Goal: Transaction & Acquisition: Purchase product/service

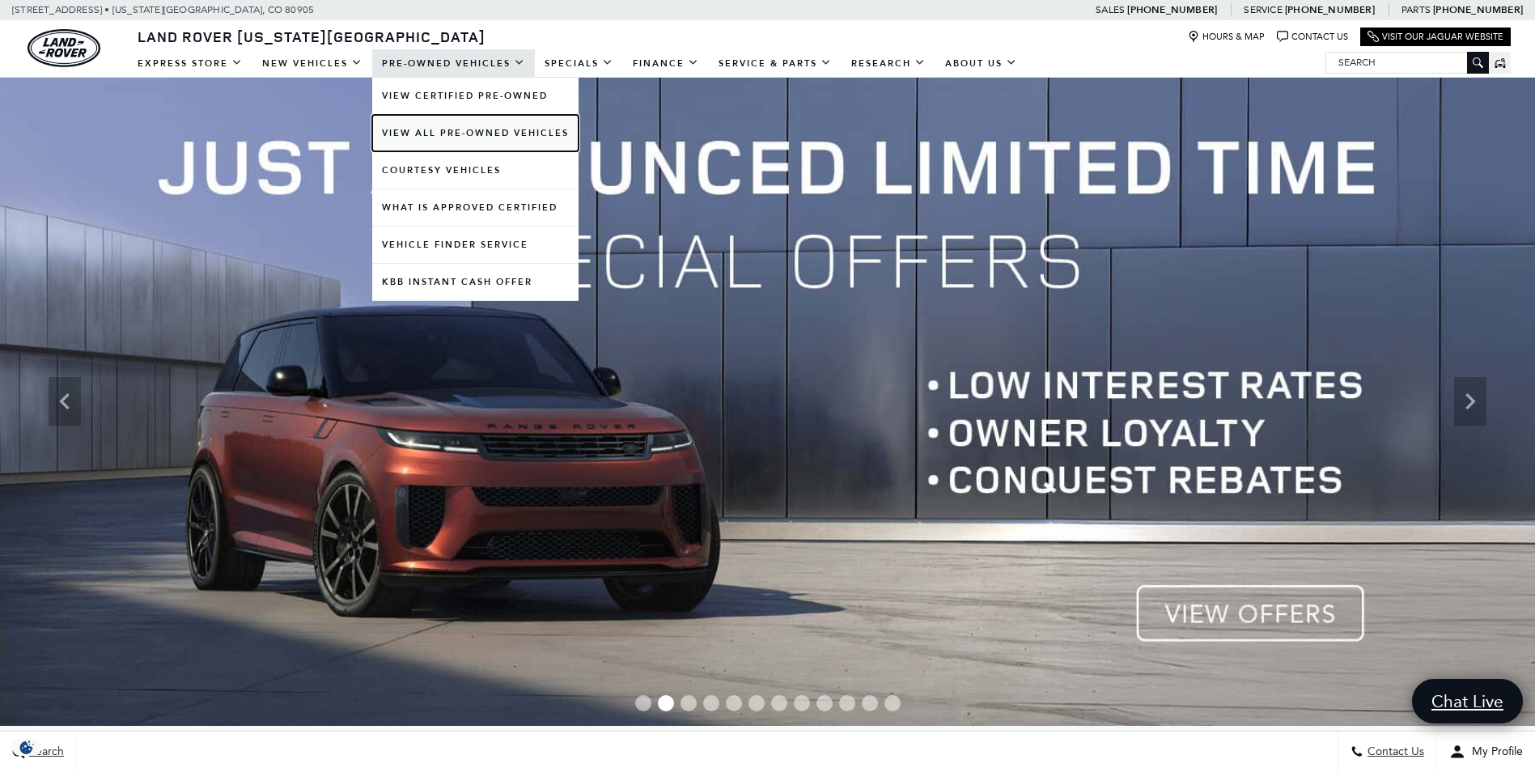
click at [442, 134] on link "View All Pre-Owned Vehicles" at bounding box center [475, 133] width 206 height 36
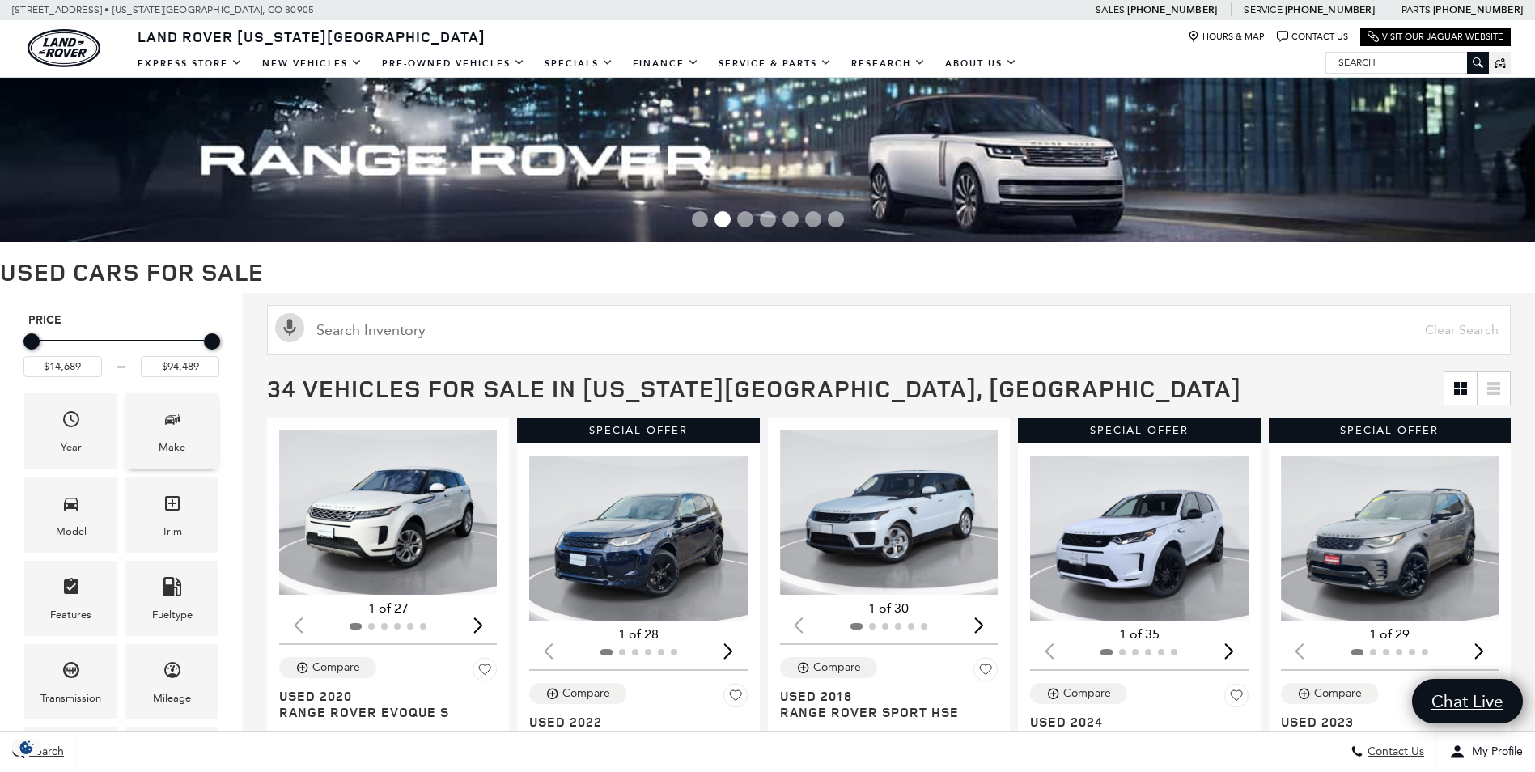
click at [176, 444] on div "Make" at bounding box center [172, 448] width 27 height 18
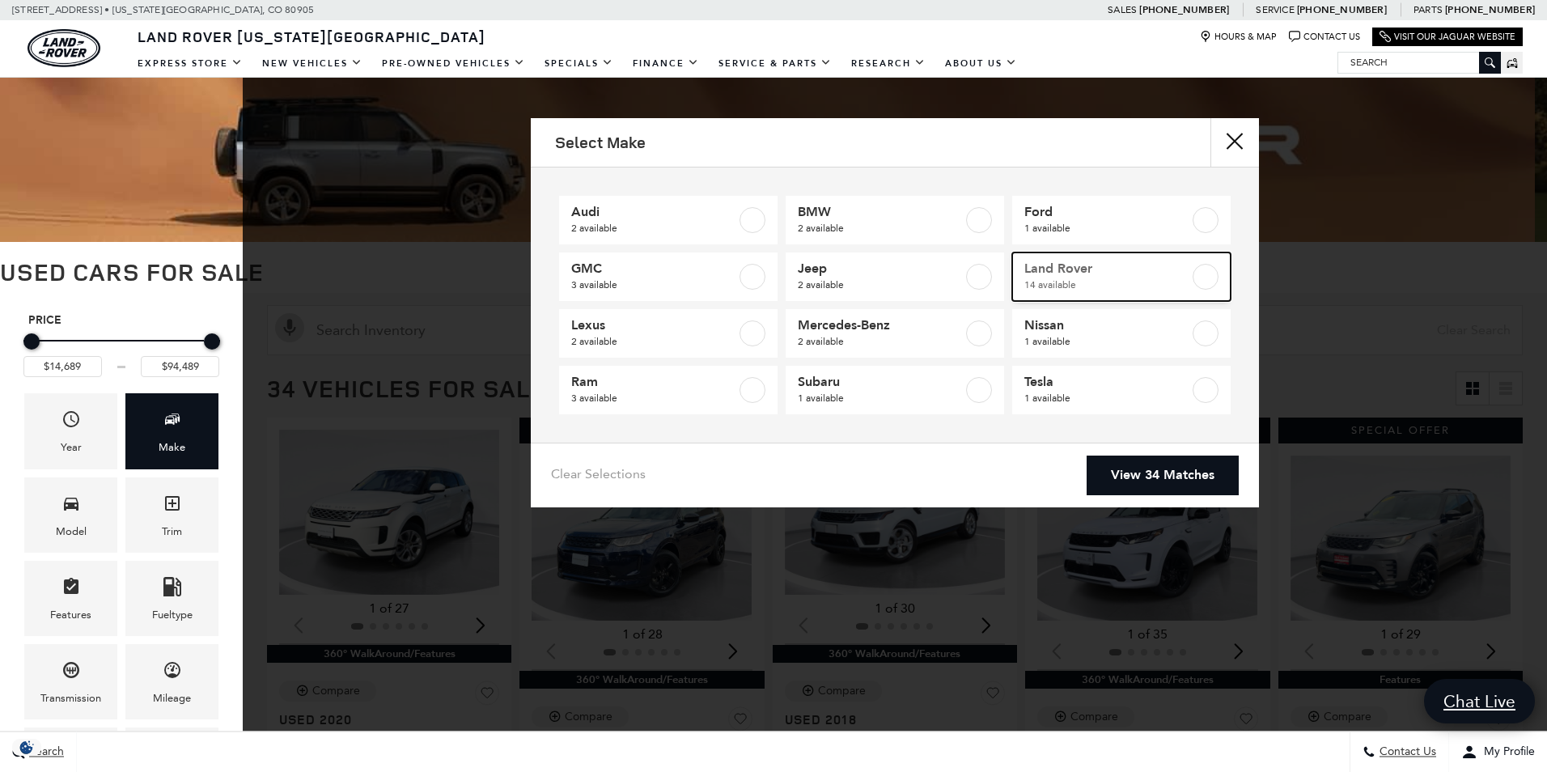
click at [1210, 282] on label at bounding box center [1206, 277] width 26 height 26
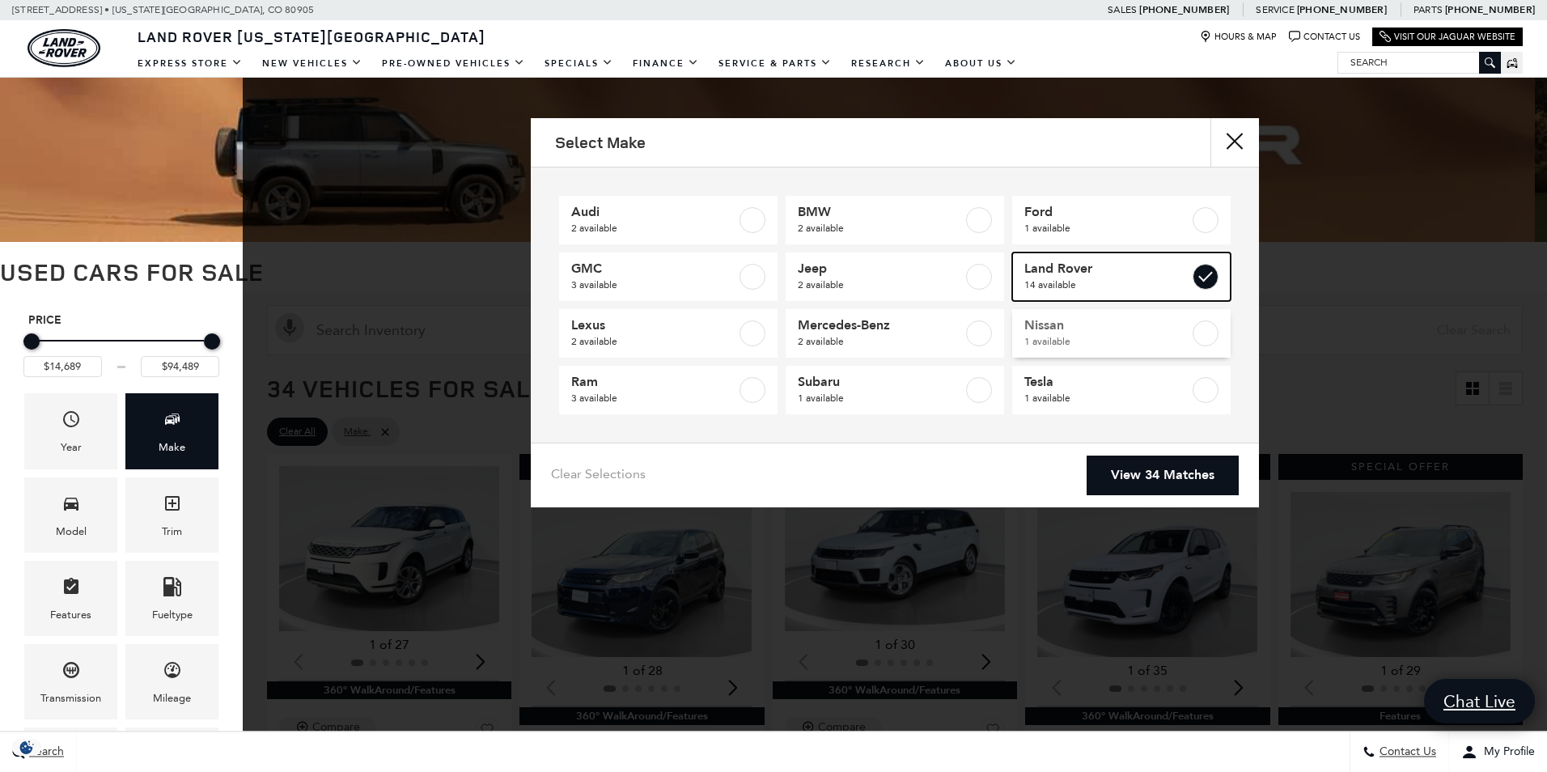
type input "$24,189"
checkbox input "true"
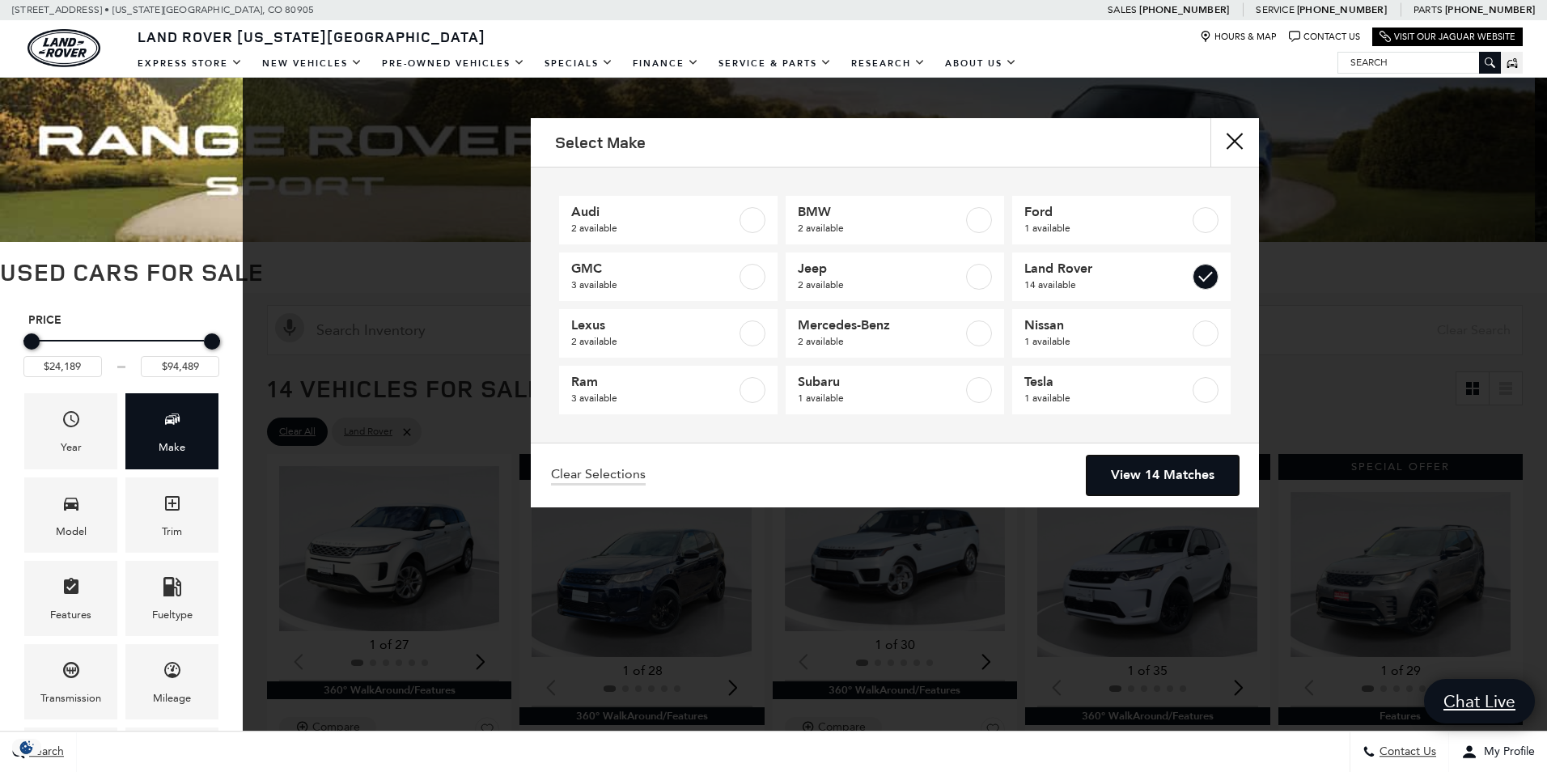
click at [1202, 474] on link "View 14 Matches" at bounding box center [1163, 476] width 152 height 40
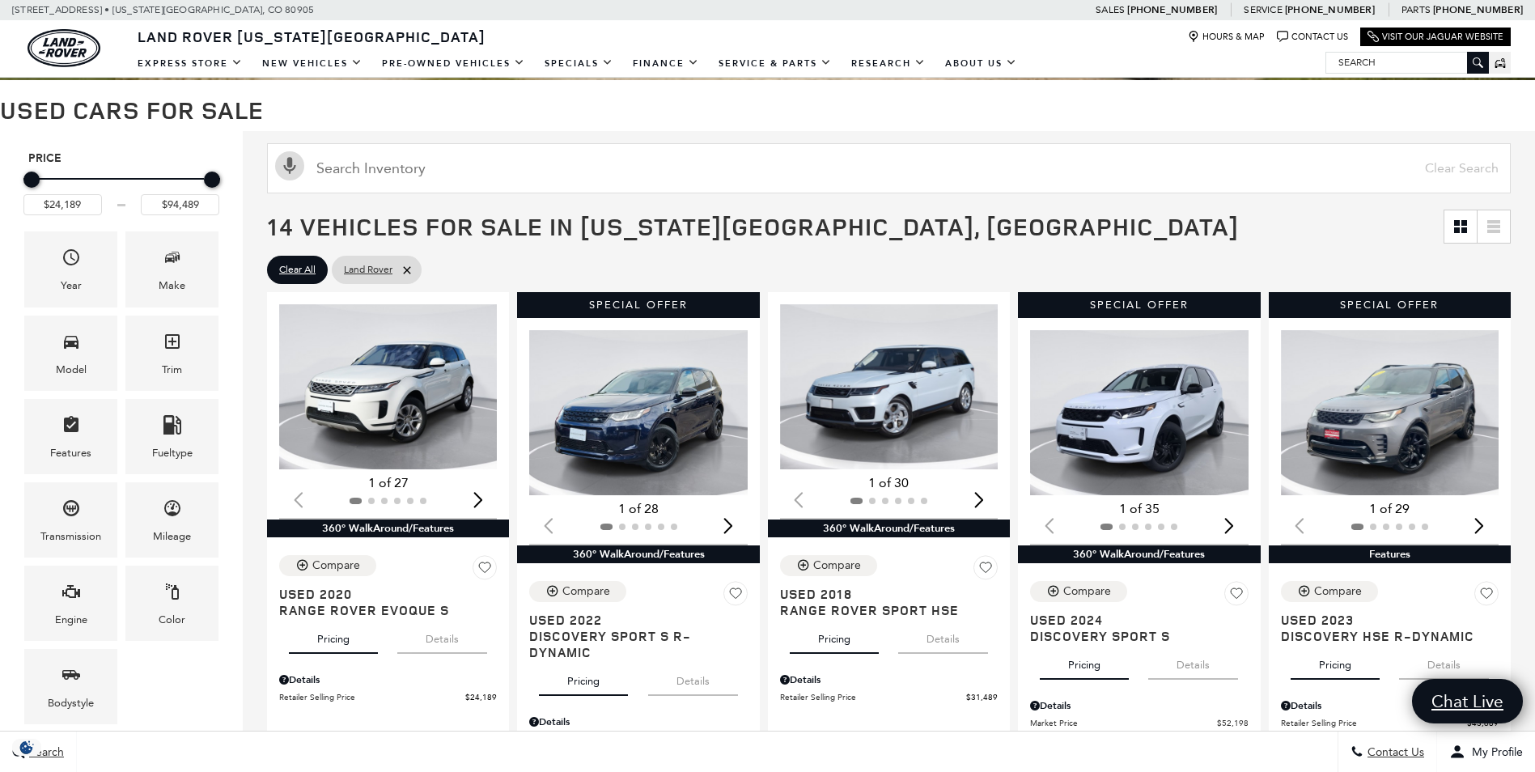
scroll to position [243, 0]
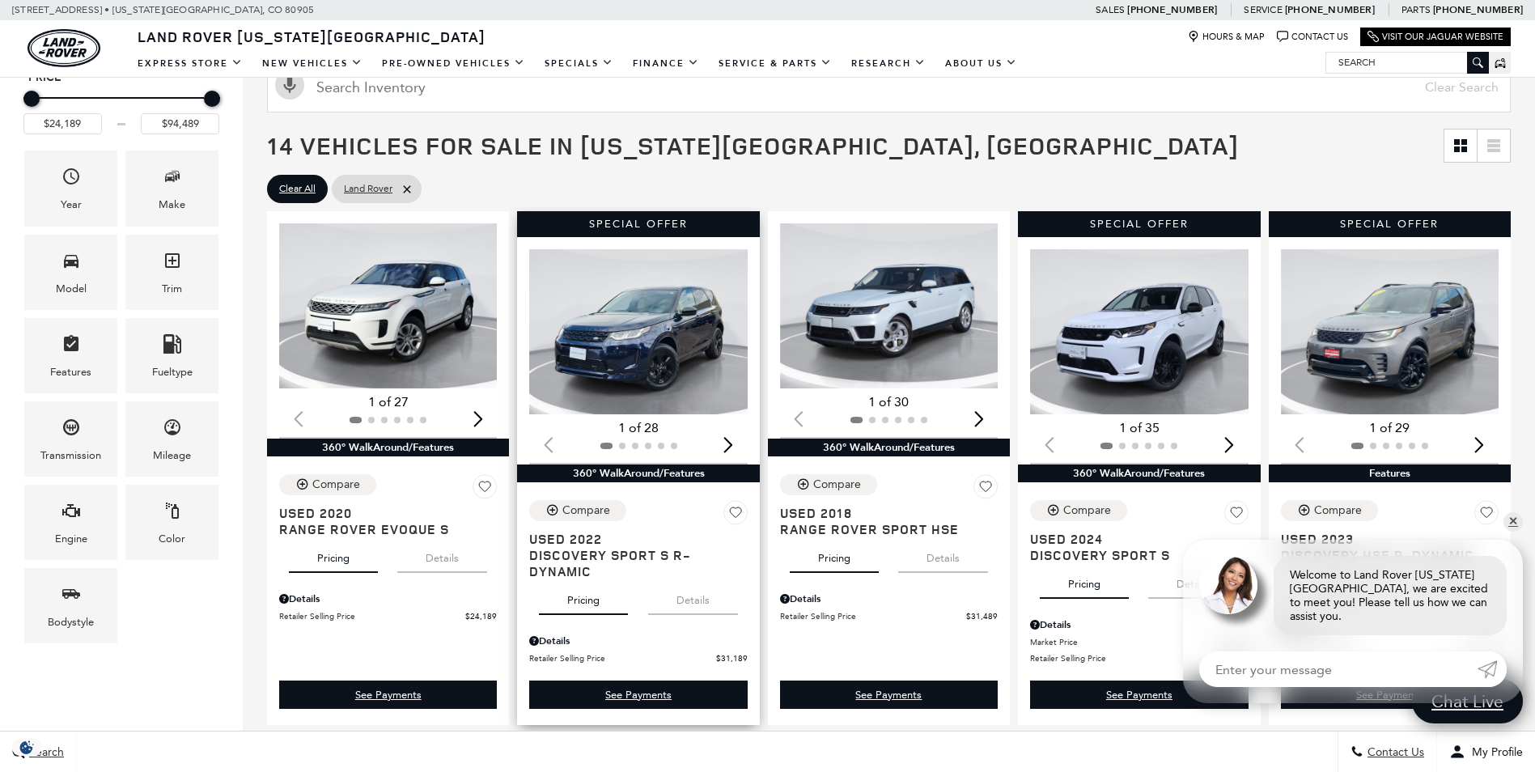
click at [735, 447] on div "Next slide" at bounding box center [729, 444] width 22 height 36
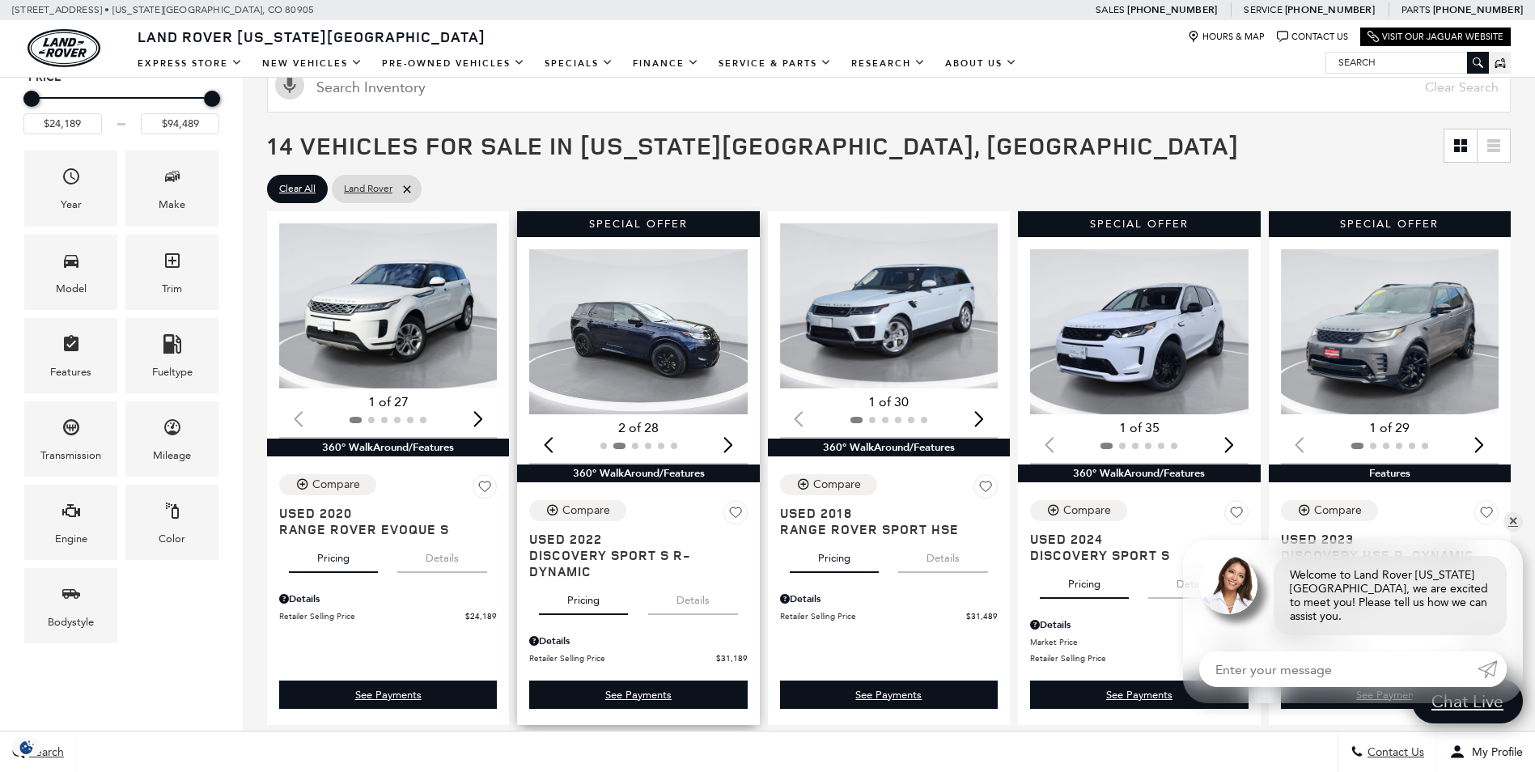
click at [735, 447] on div "Next slide" at bounding box center [729, 444] width 22 height 36
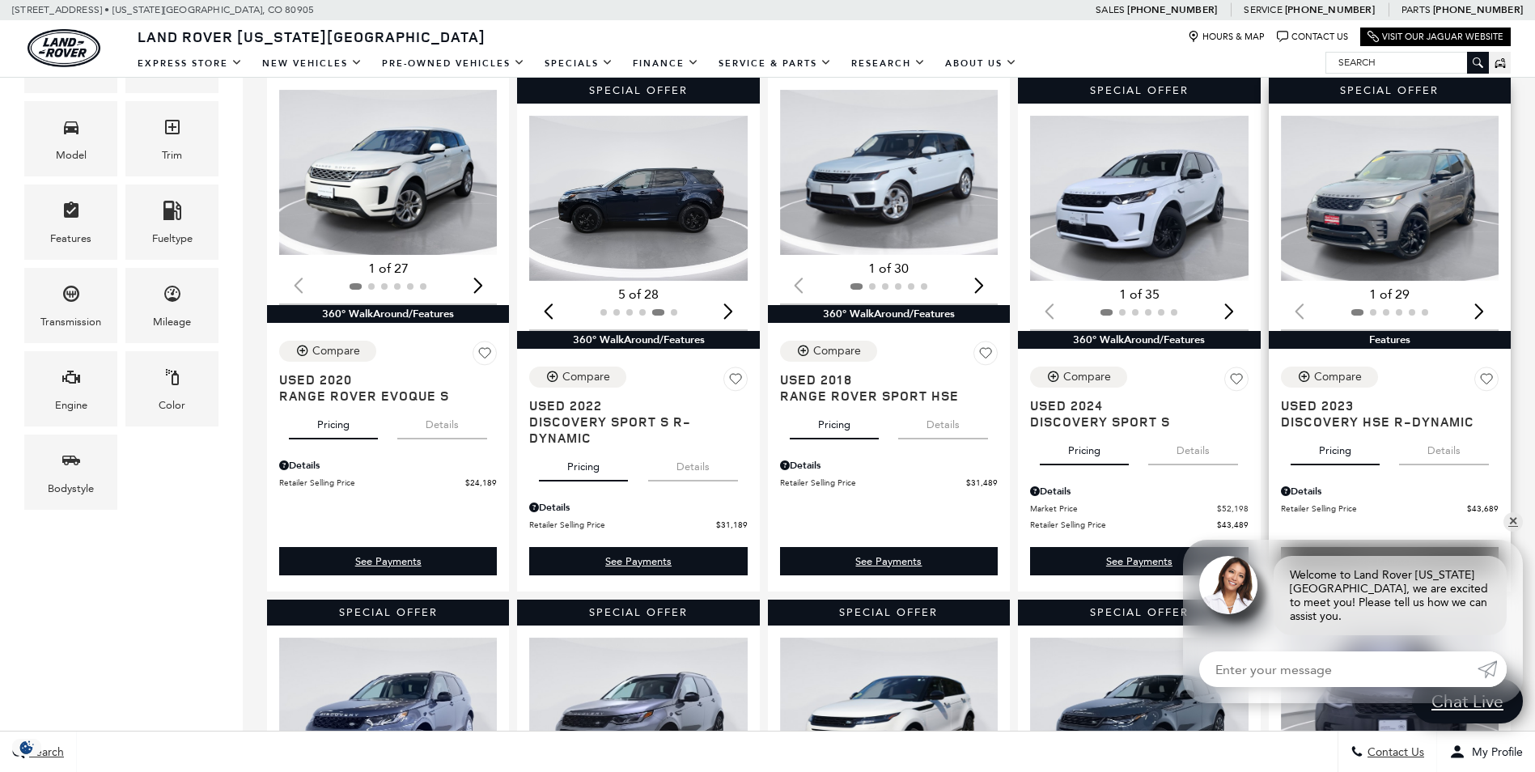
scroll to position [405, 0]
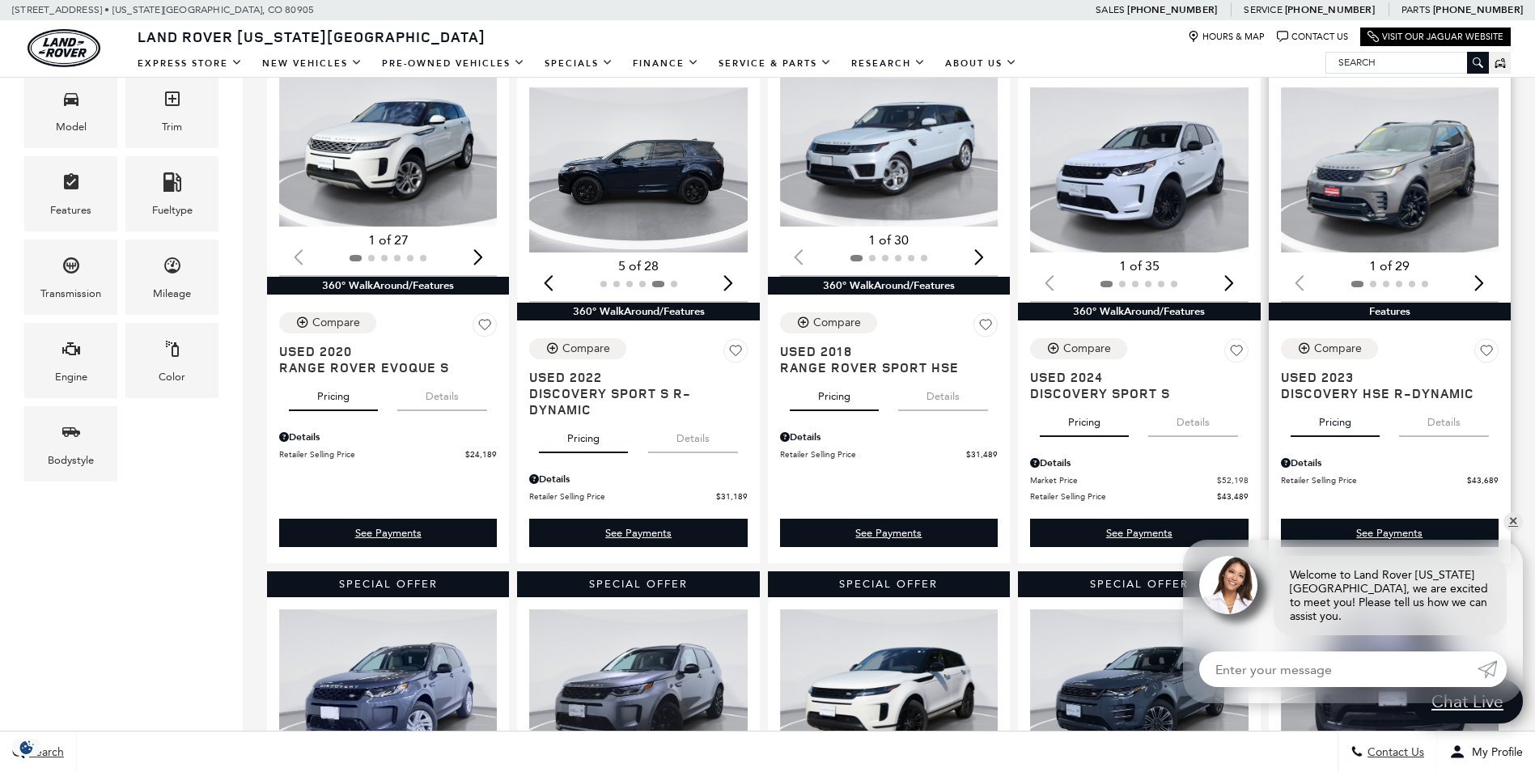
click at [1486, 287] on div "Next slide" at bounding box center [1479, 283] width 22 height 36
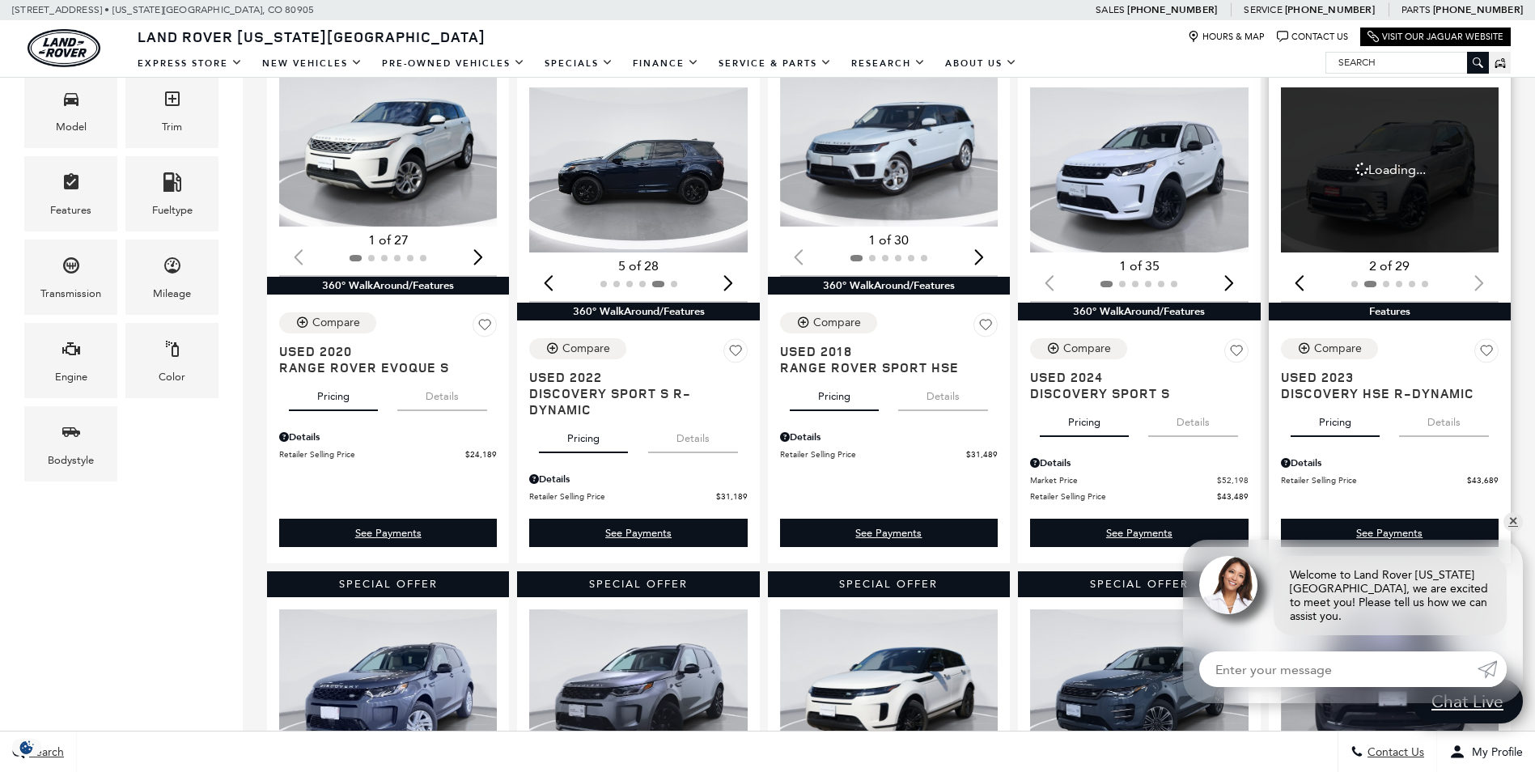
click at [1486, 287] on div at bounding box center [1390, 284] width 218 height 18
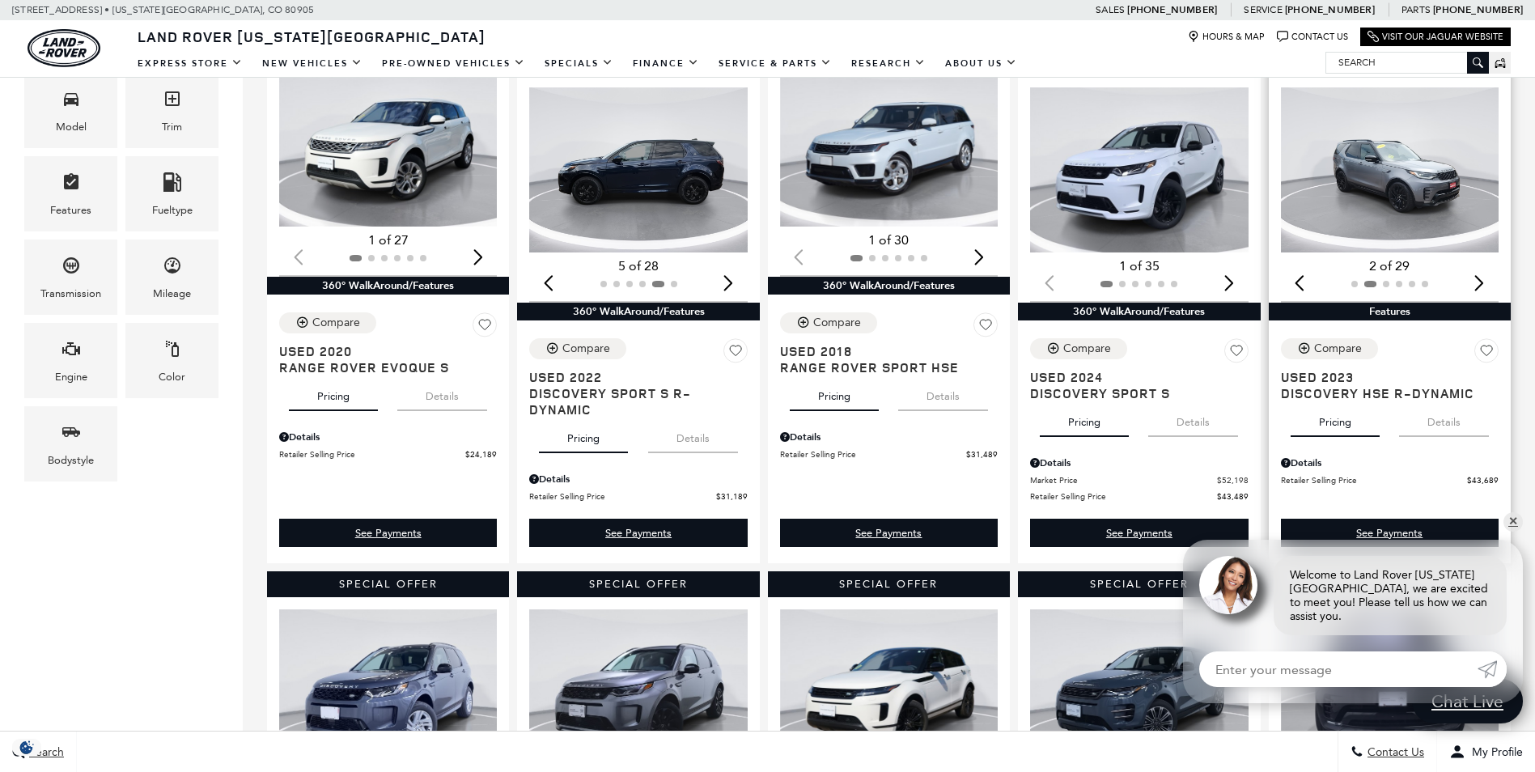
click at [1486, 287] on div "Next slide" at bounding box center [1479, 283] width 22 height 36
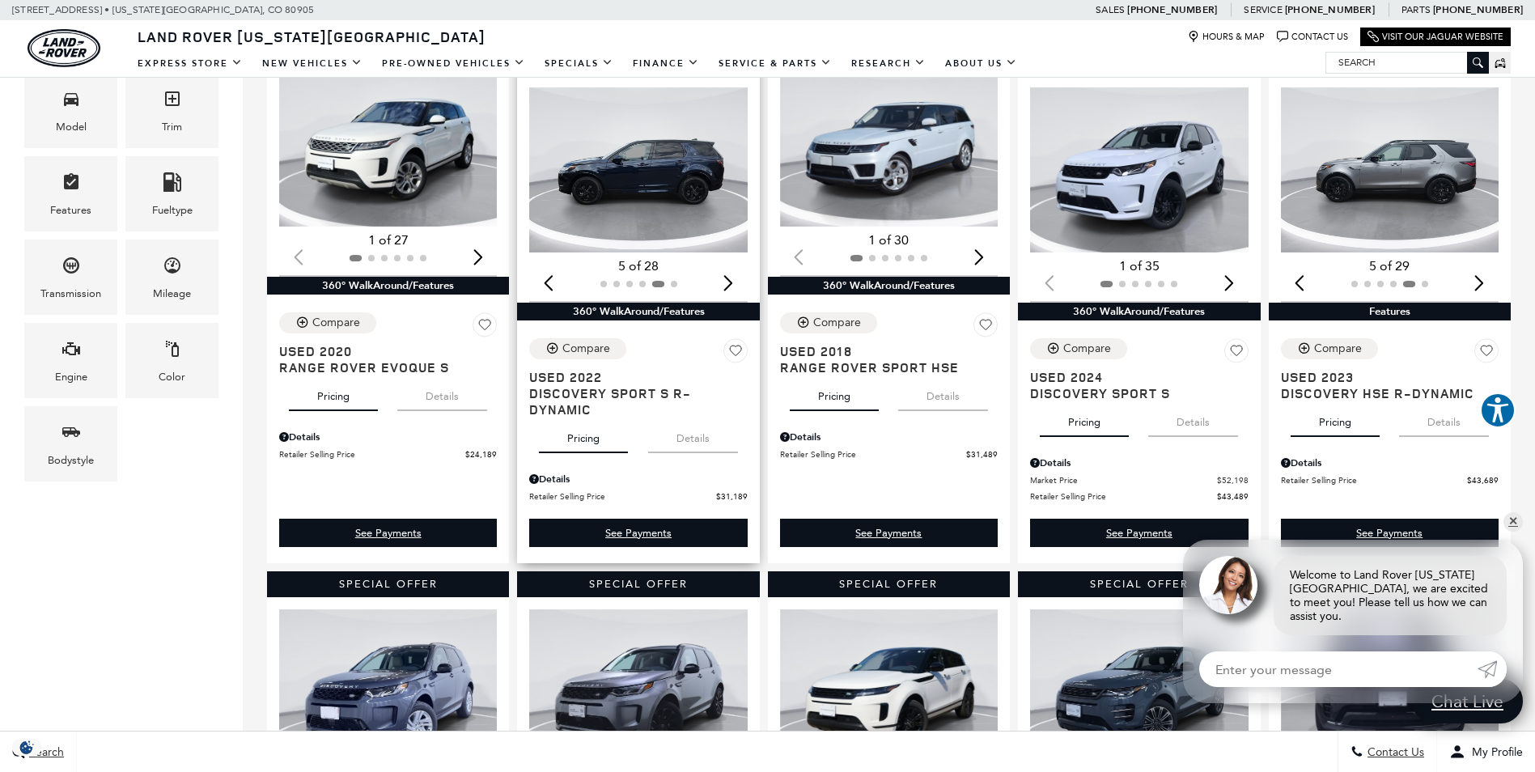
click at [665, 167] on img "5 / 6" at bounding box center [639, 169] width 220 height 165
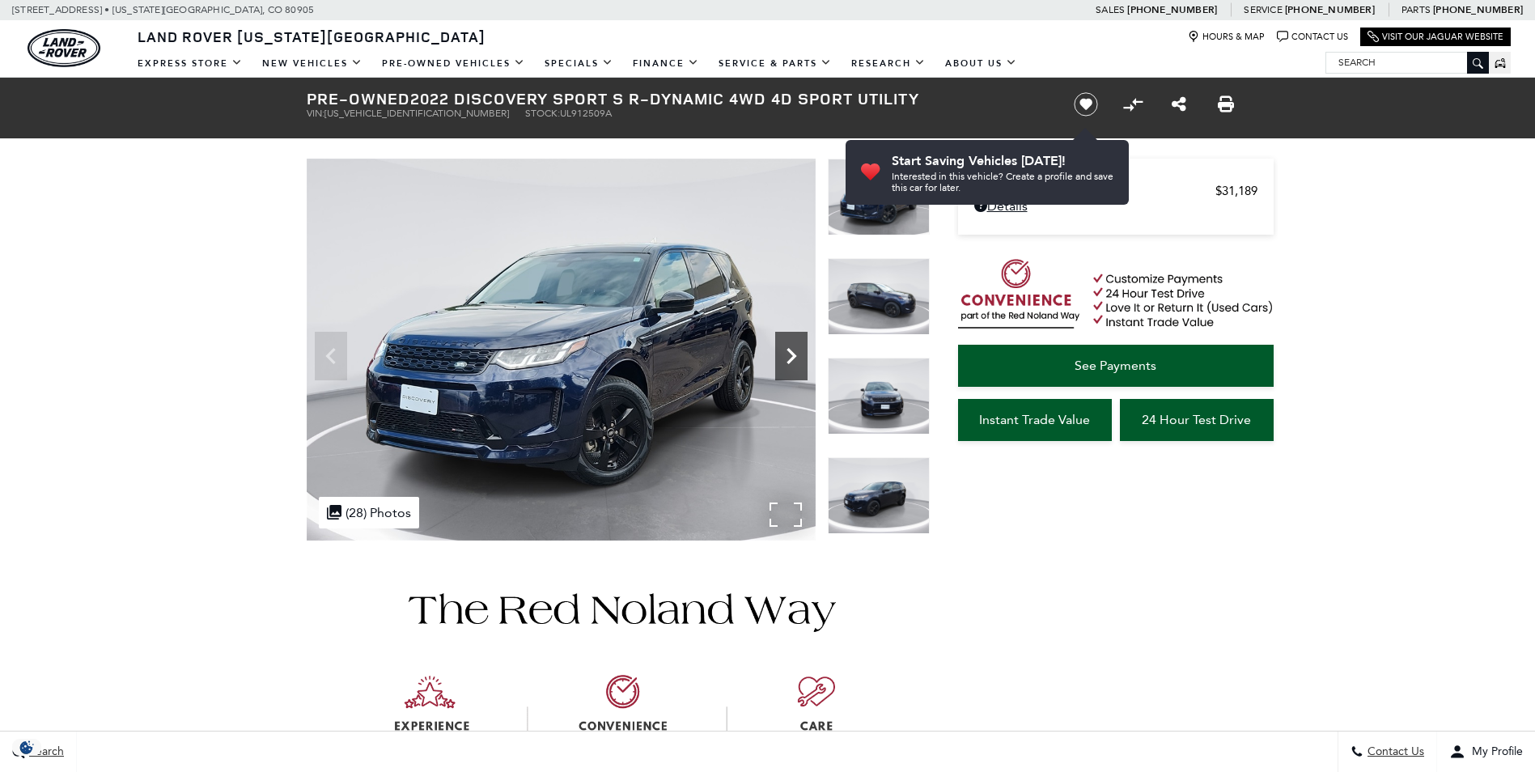
click at [794, 366] on icon "Next" at bounding box center [791, 356] width 32 height 32
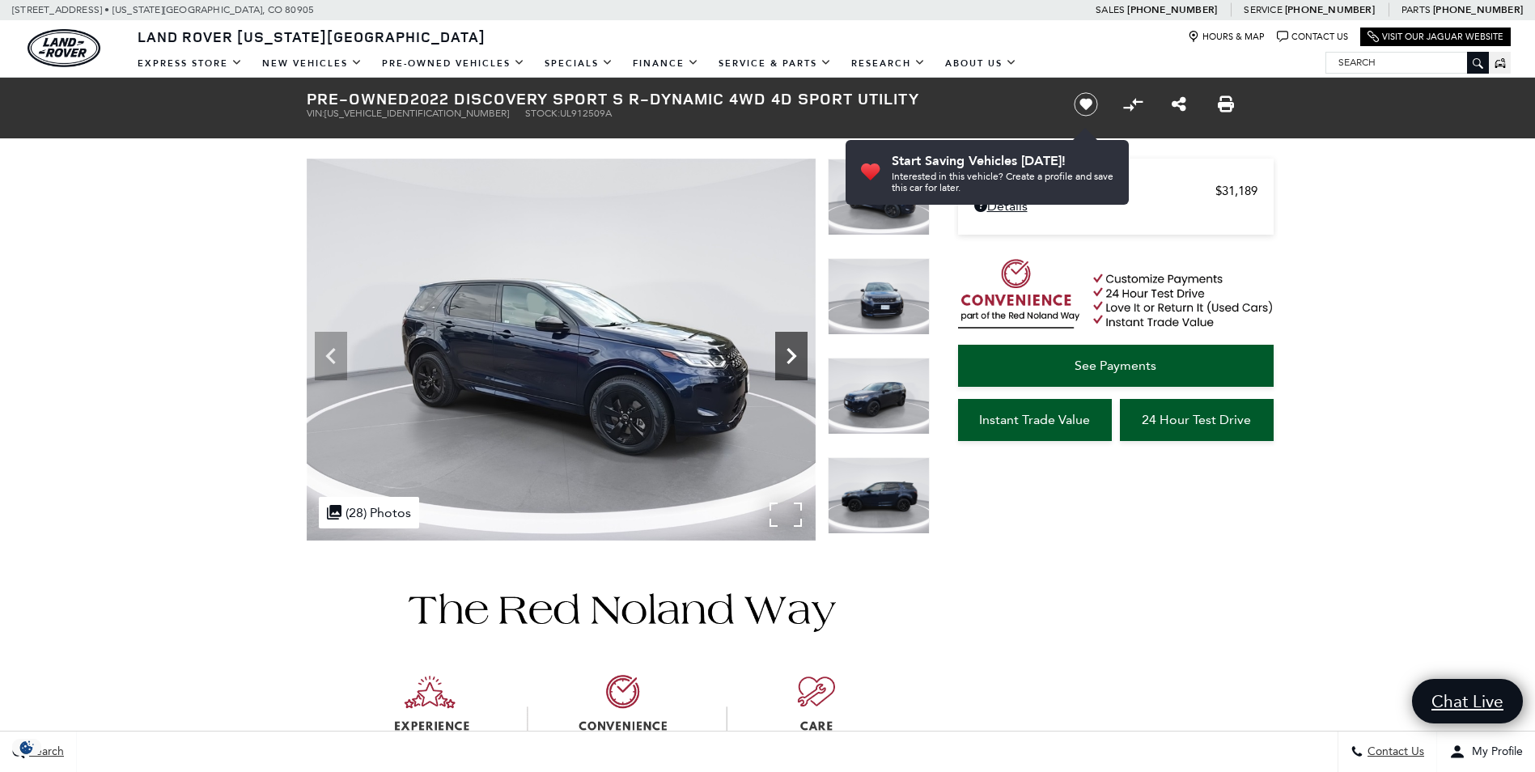
click at [794, 366] on icon "Next" at bounding box center [791, 356] width 32 height 32
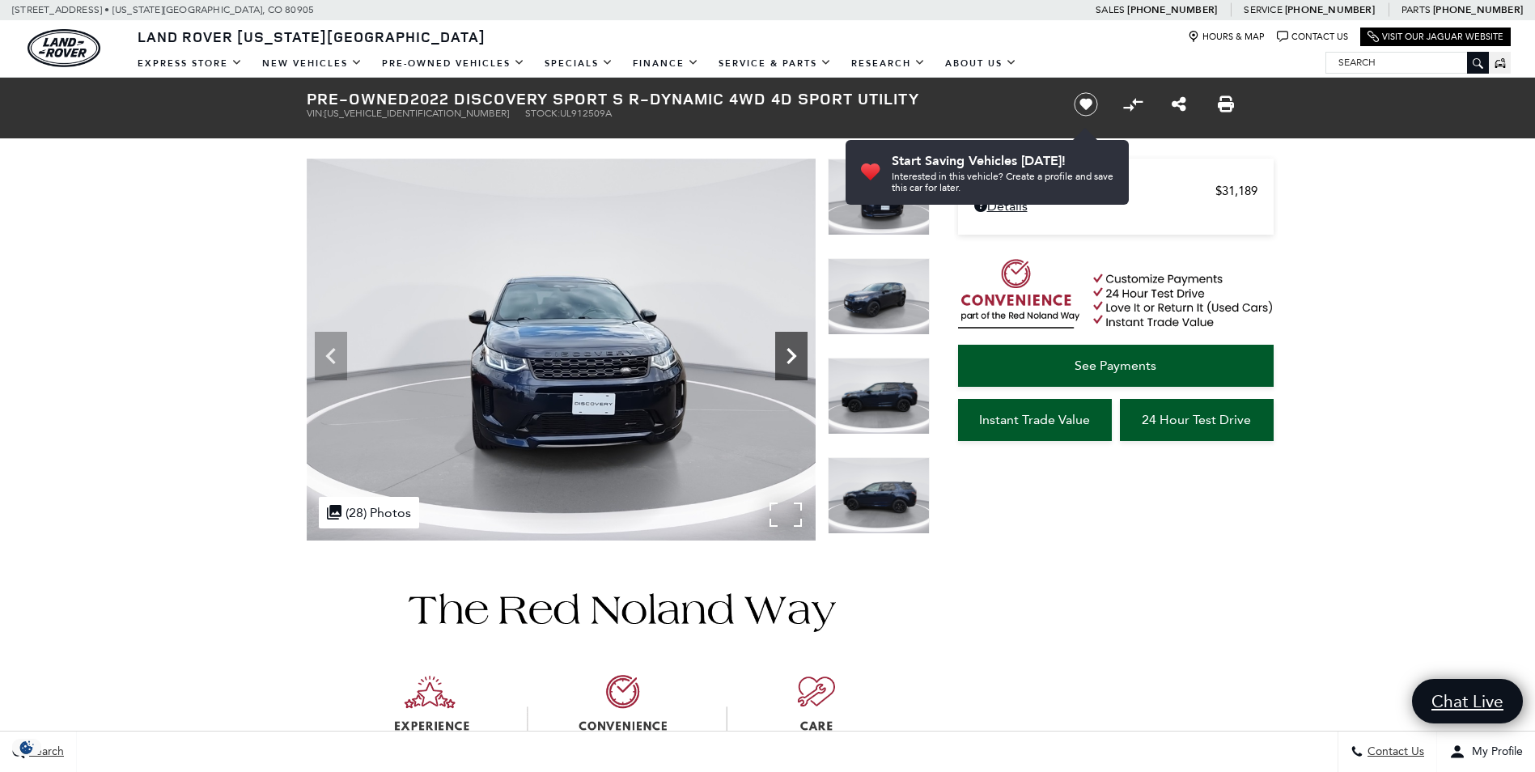
click at [794, 366] on icon "Next" at bounding box center [791, 356] width 32 height 32
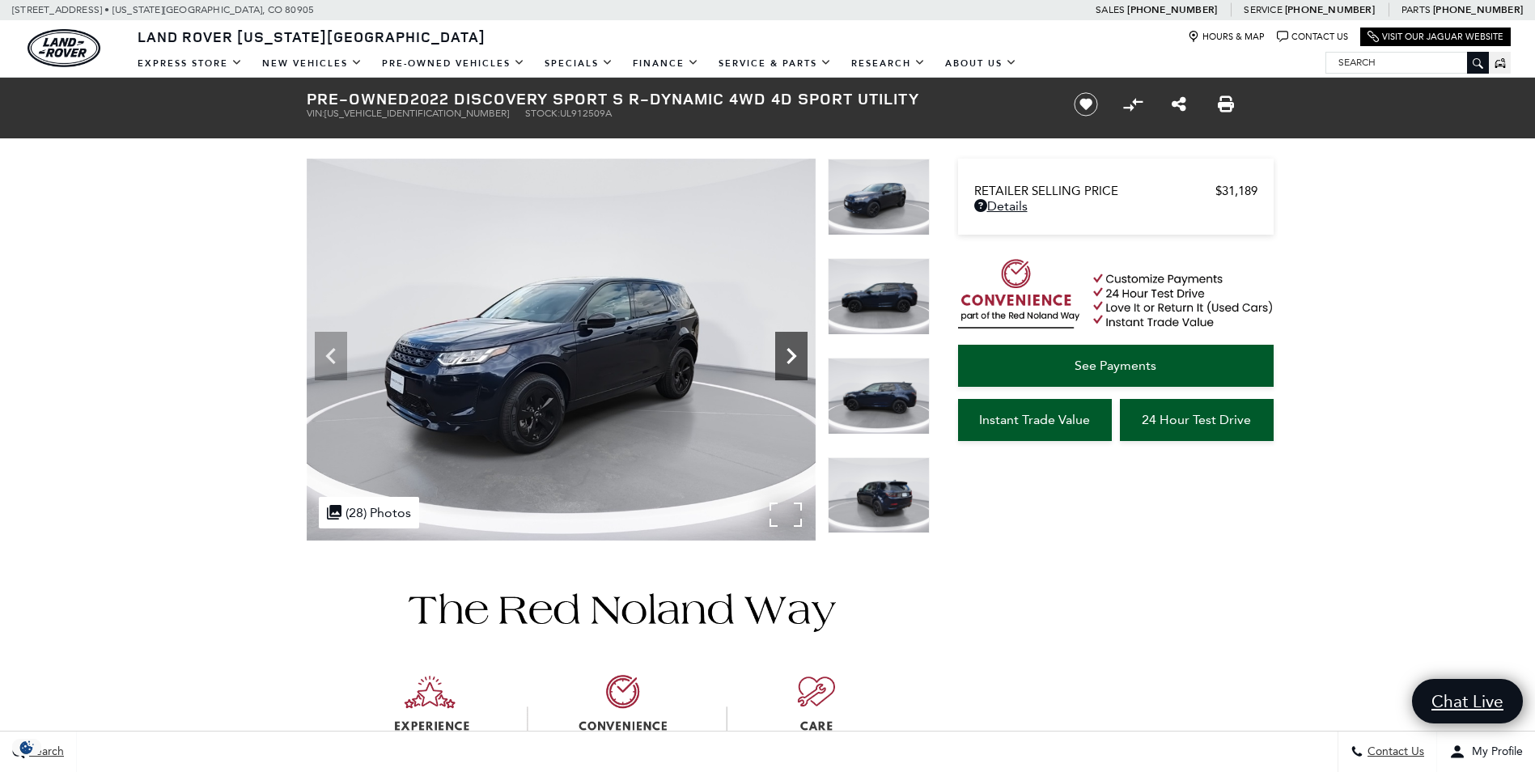
click at [794, 366] on icon "Next" at bounding box center [791, 356] width 32 height 32
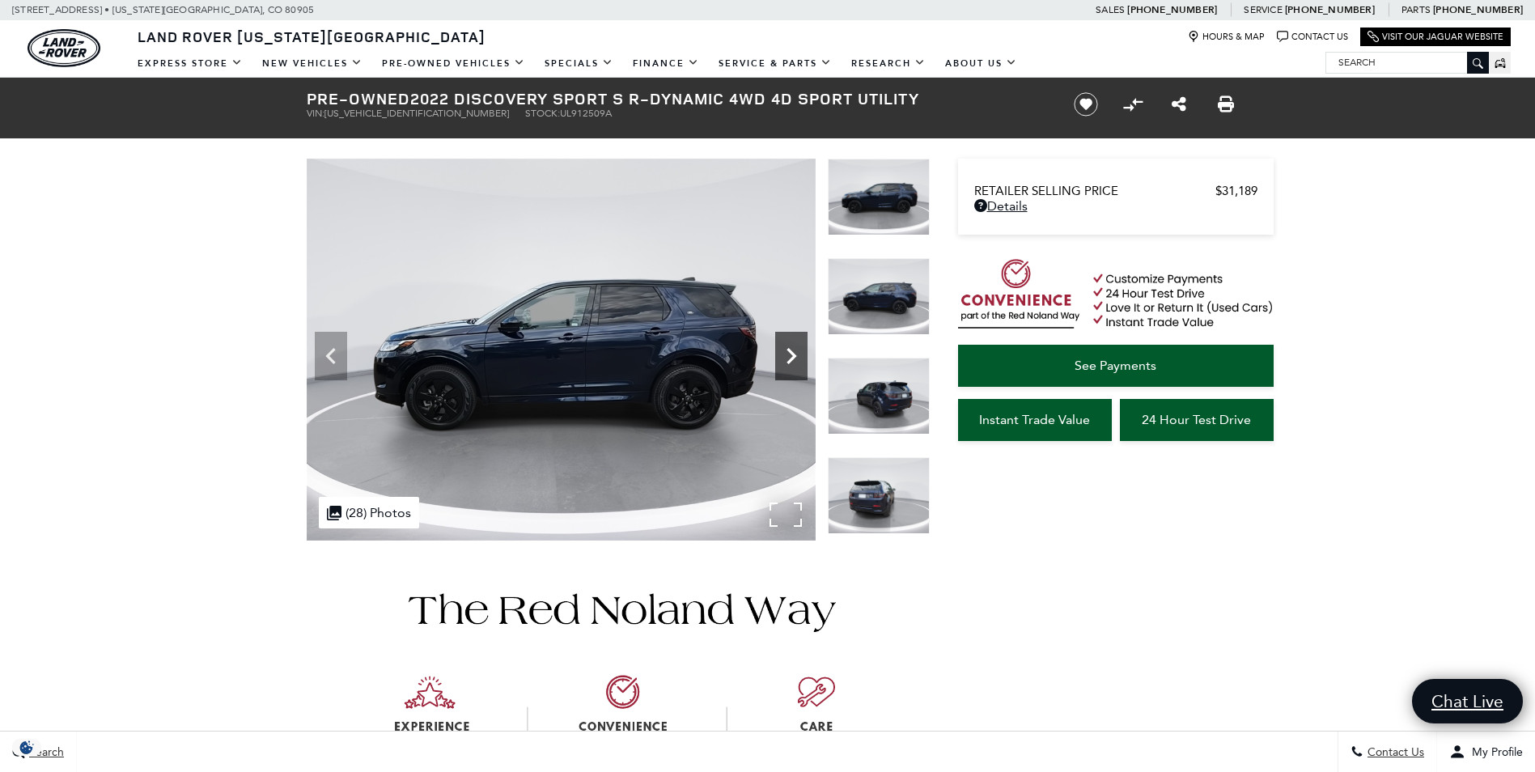
click at [794, 366] on icon "Next" at bounding box center [791, 356] width 32 height 32
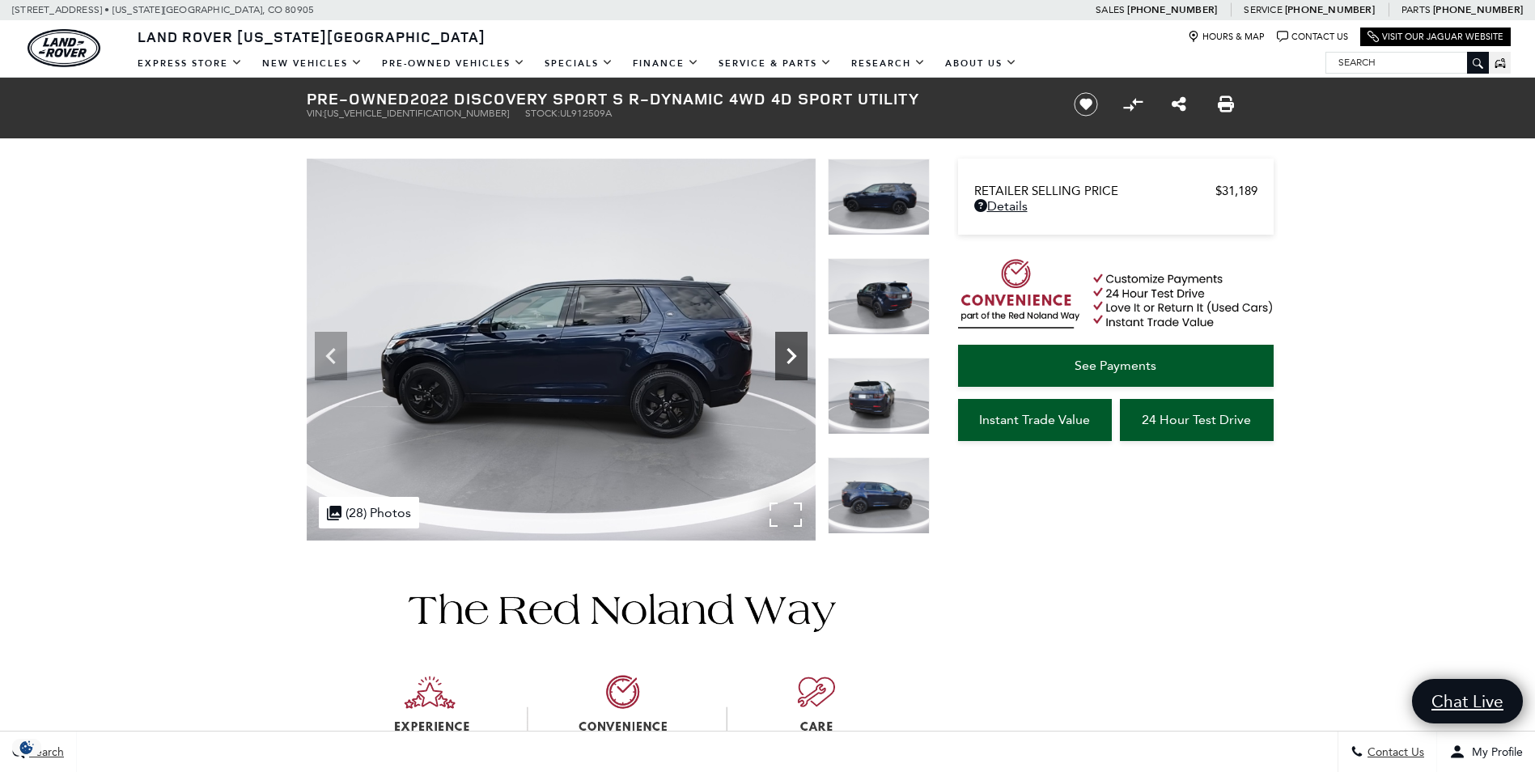
click at [794, 366] on icon "Next" at bounding box center [791, 356] width 32 height 32
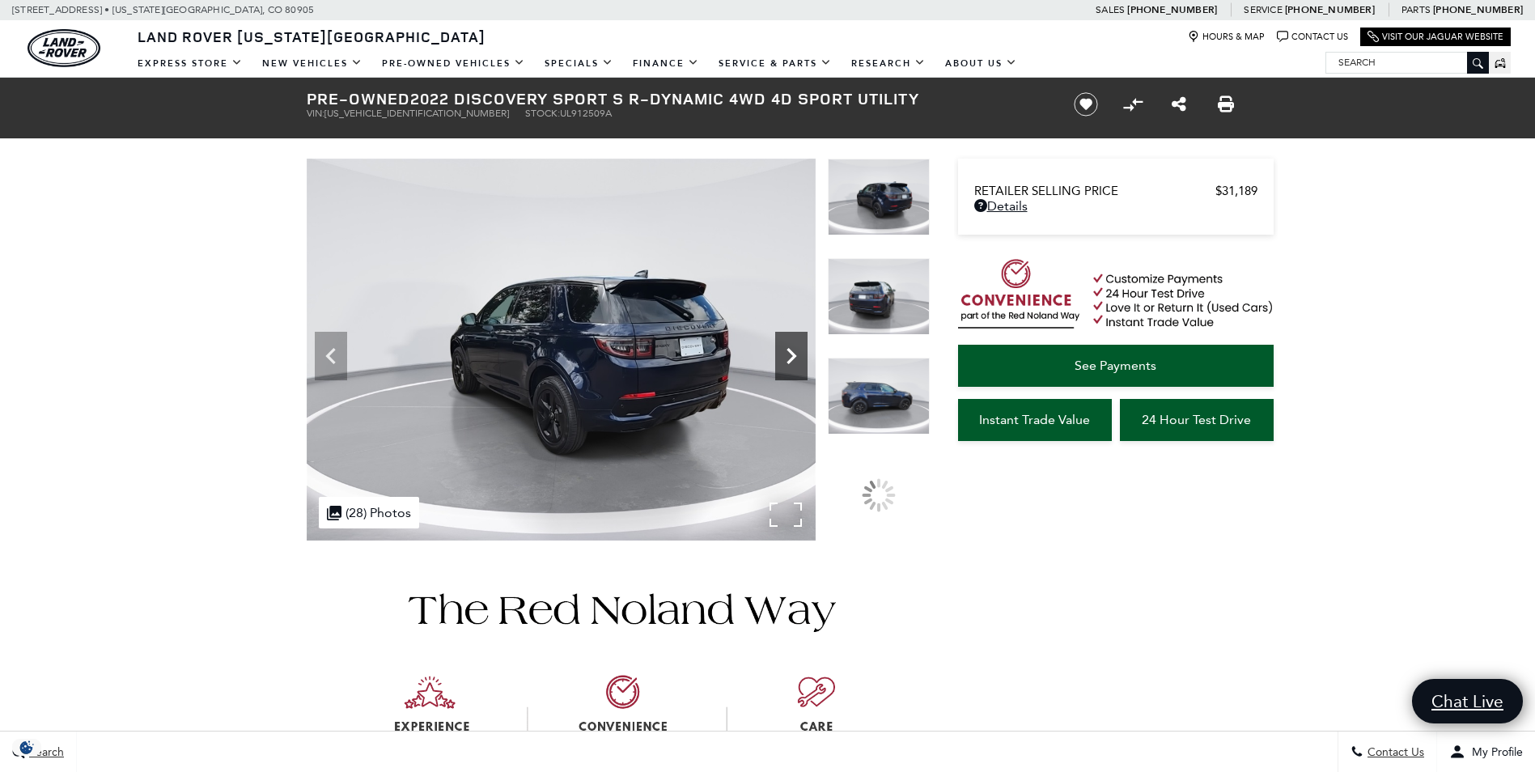
click at [794, 366] on icon "Next" at bounding box center [791, 356] width 32 height 32
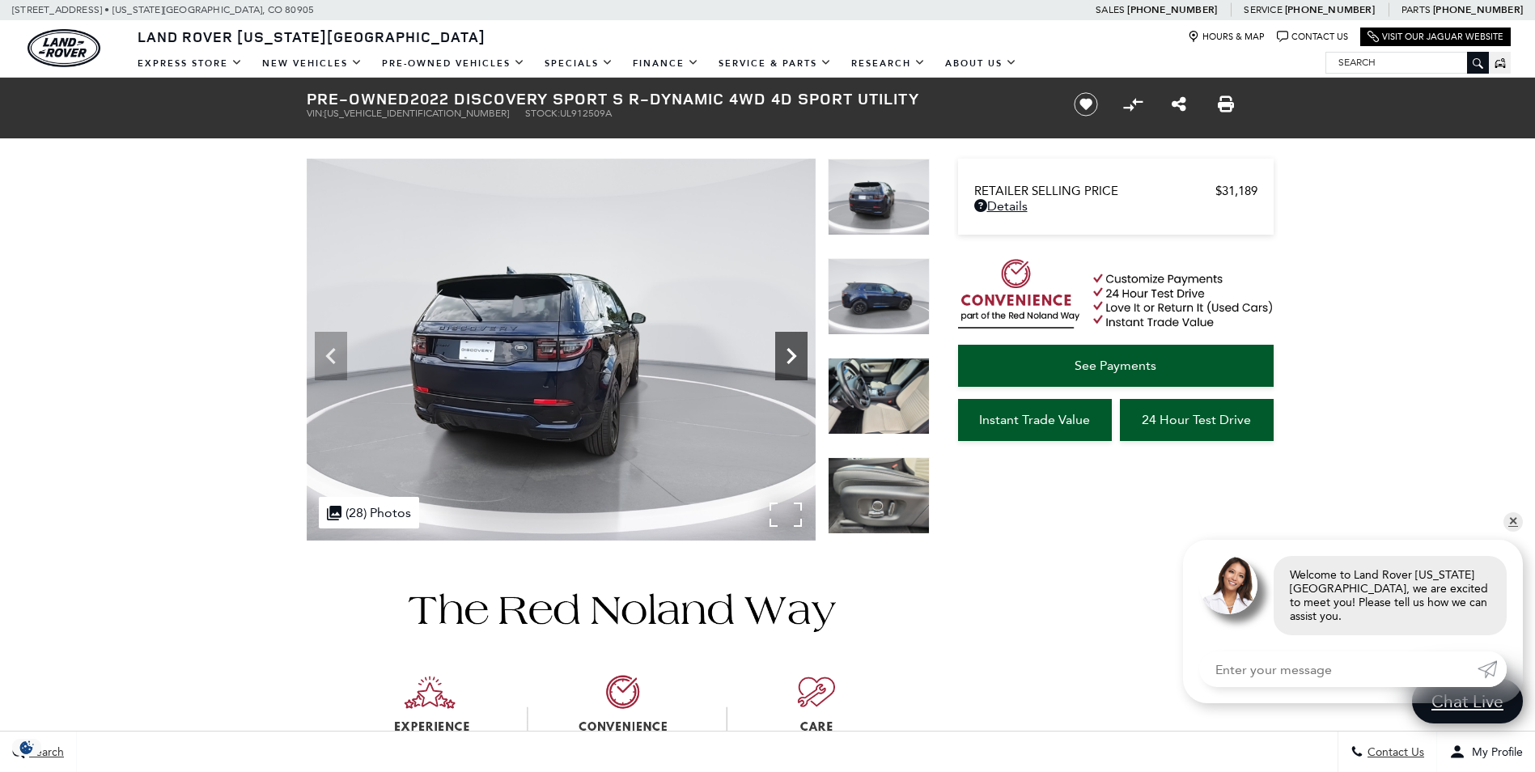
click at [794, 366] on icon "Next" at bounding box center [791, 356] width 32 height 32
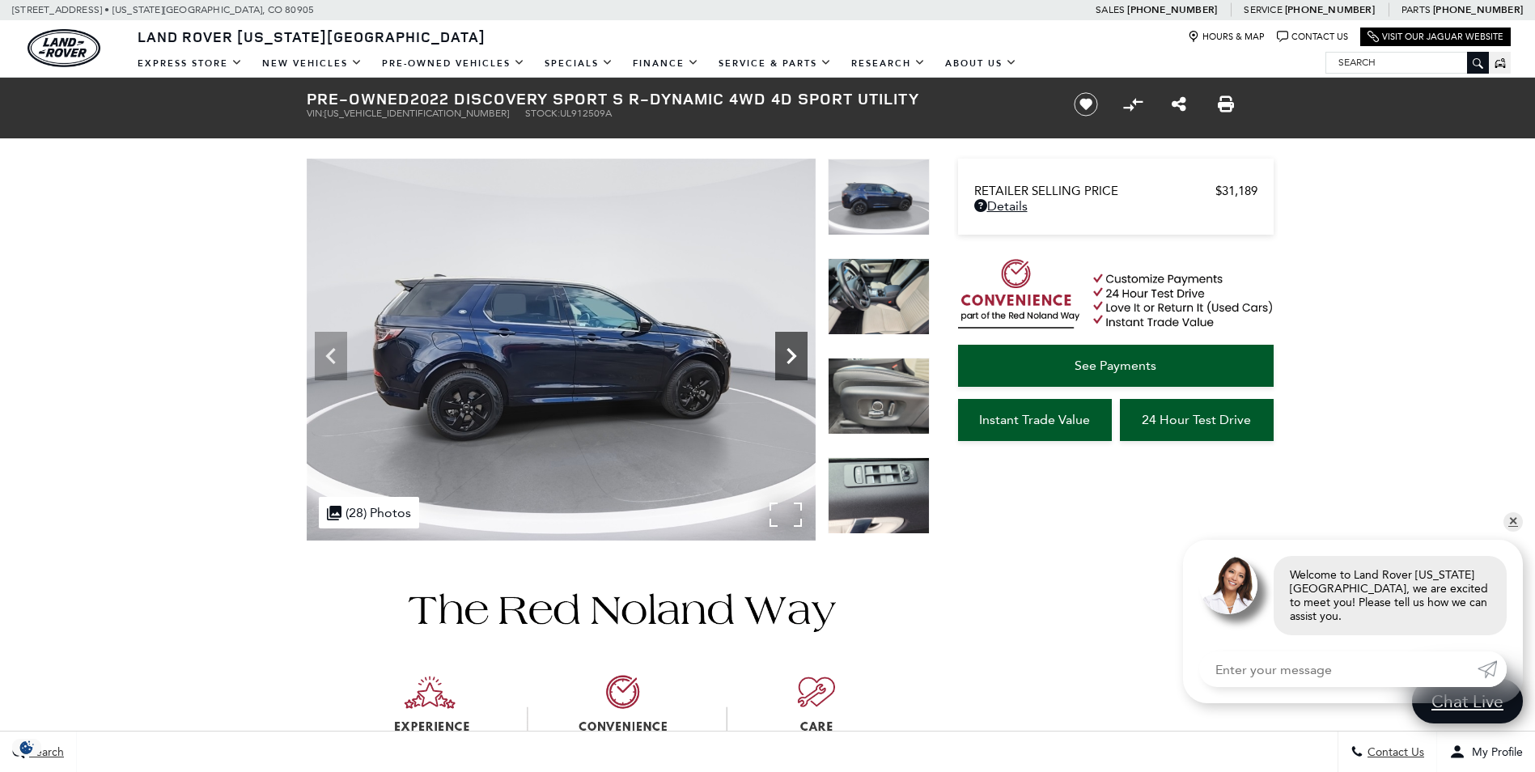
click at [794, 366] on icon "Next" at bounding box center [791, 356] width 32 height 32
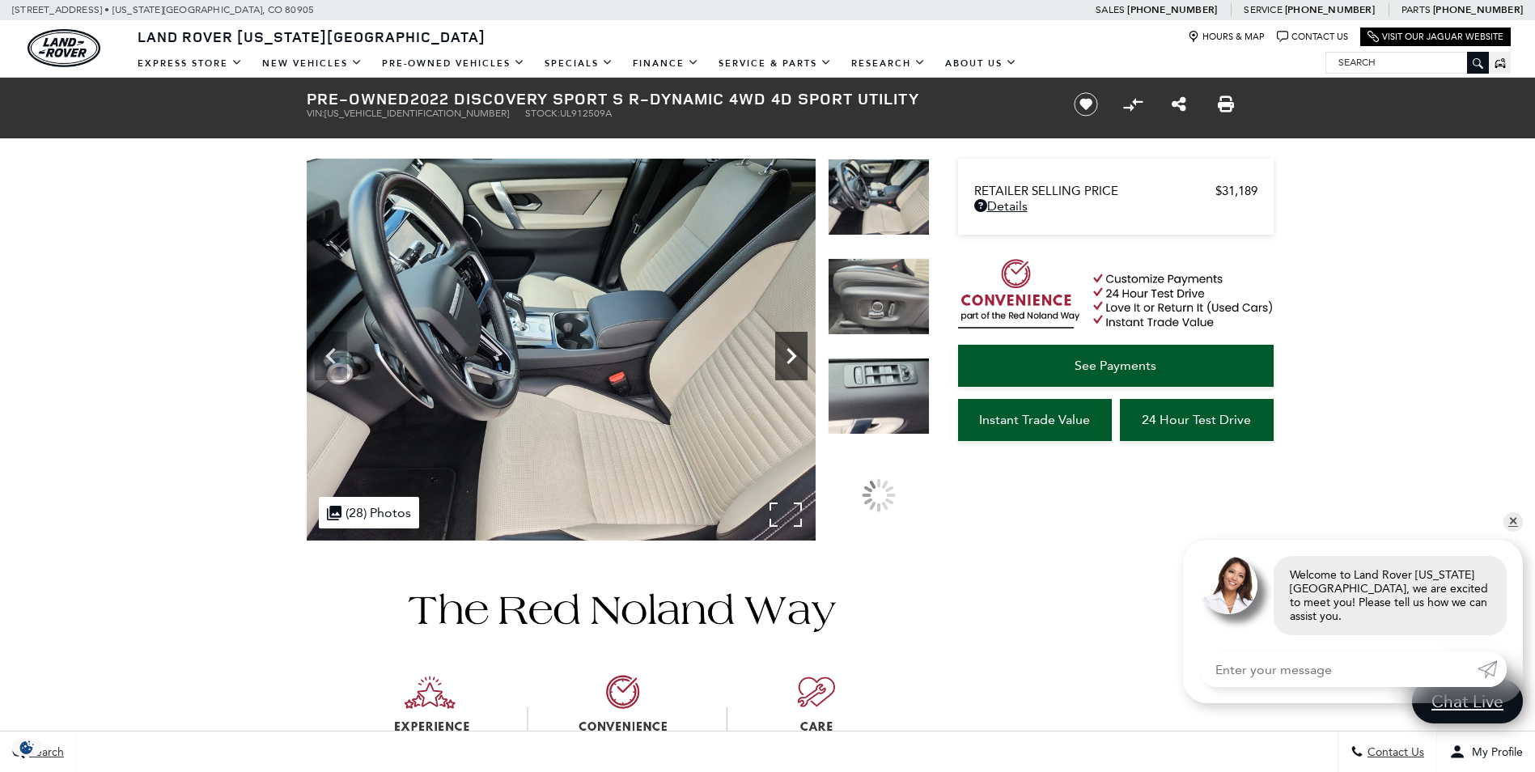
click at [794, 366] on icon "Next" at bounding box center [791, 356] width 32 height 32
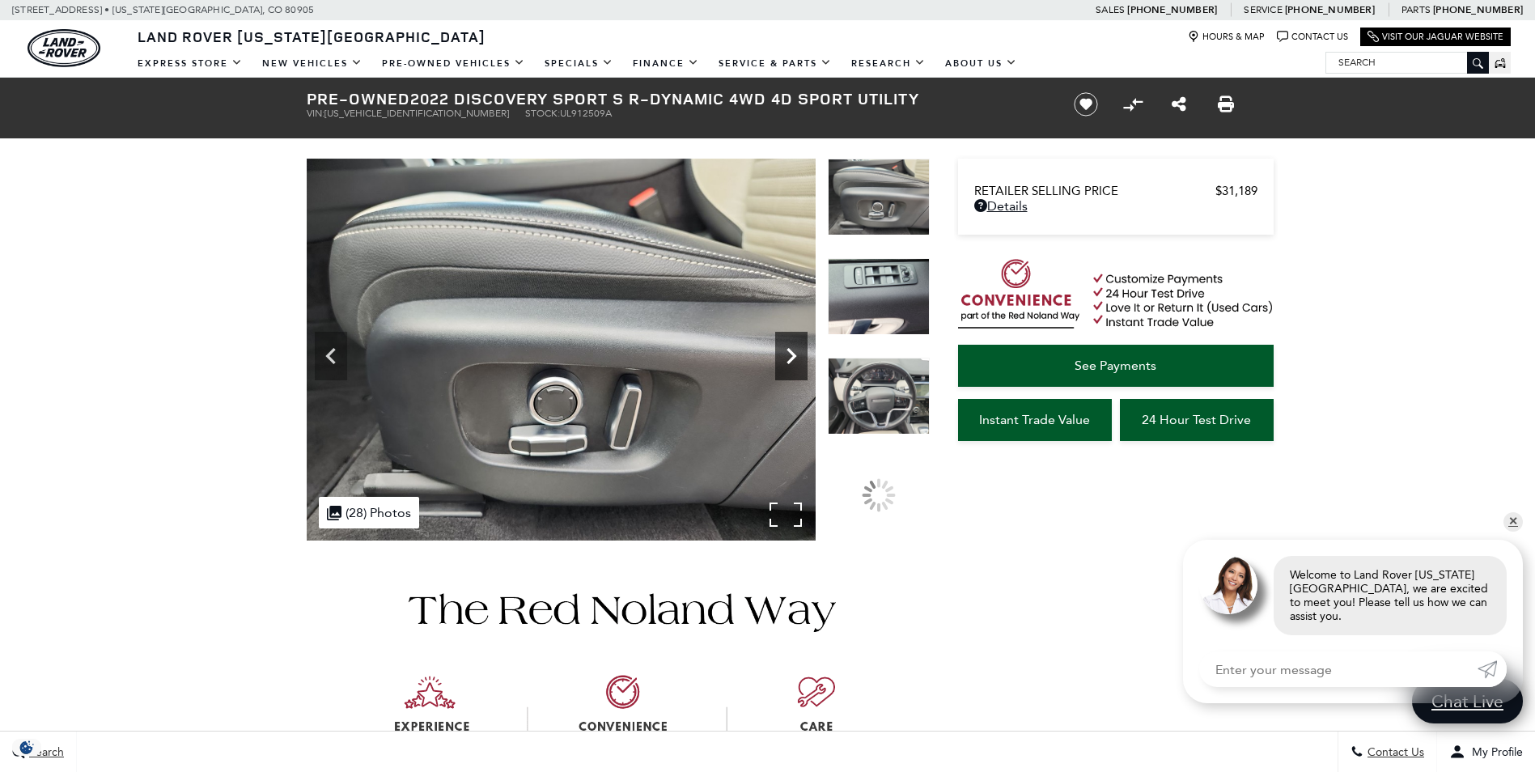
click at [794, 366] on icon "Next" at bounding box center [791, 356] width 32 height 32
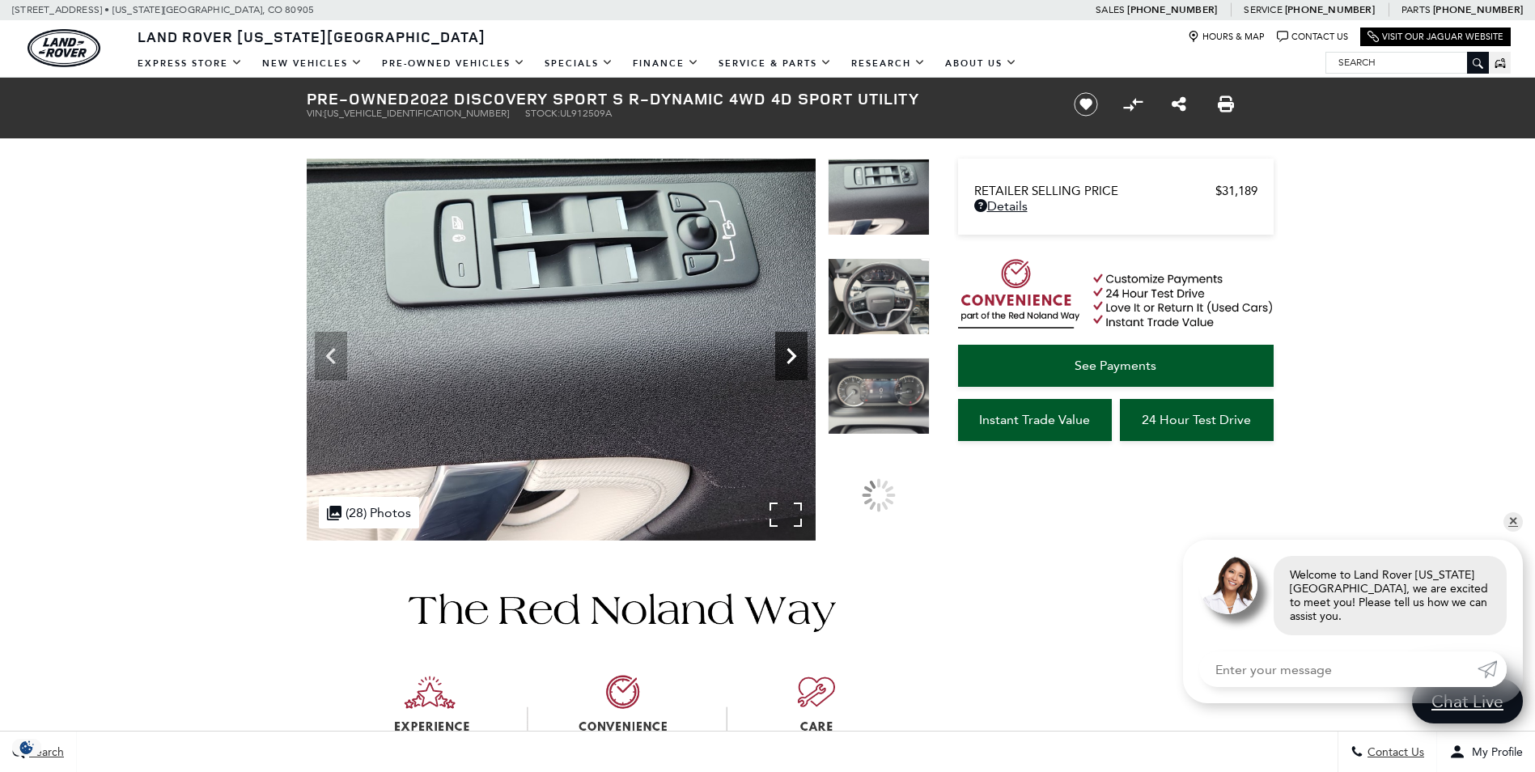
click at [794, 366] on icon "Next" at bounding box center [791, 356] width 32 height 32
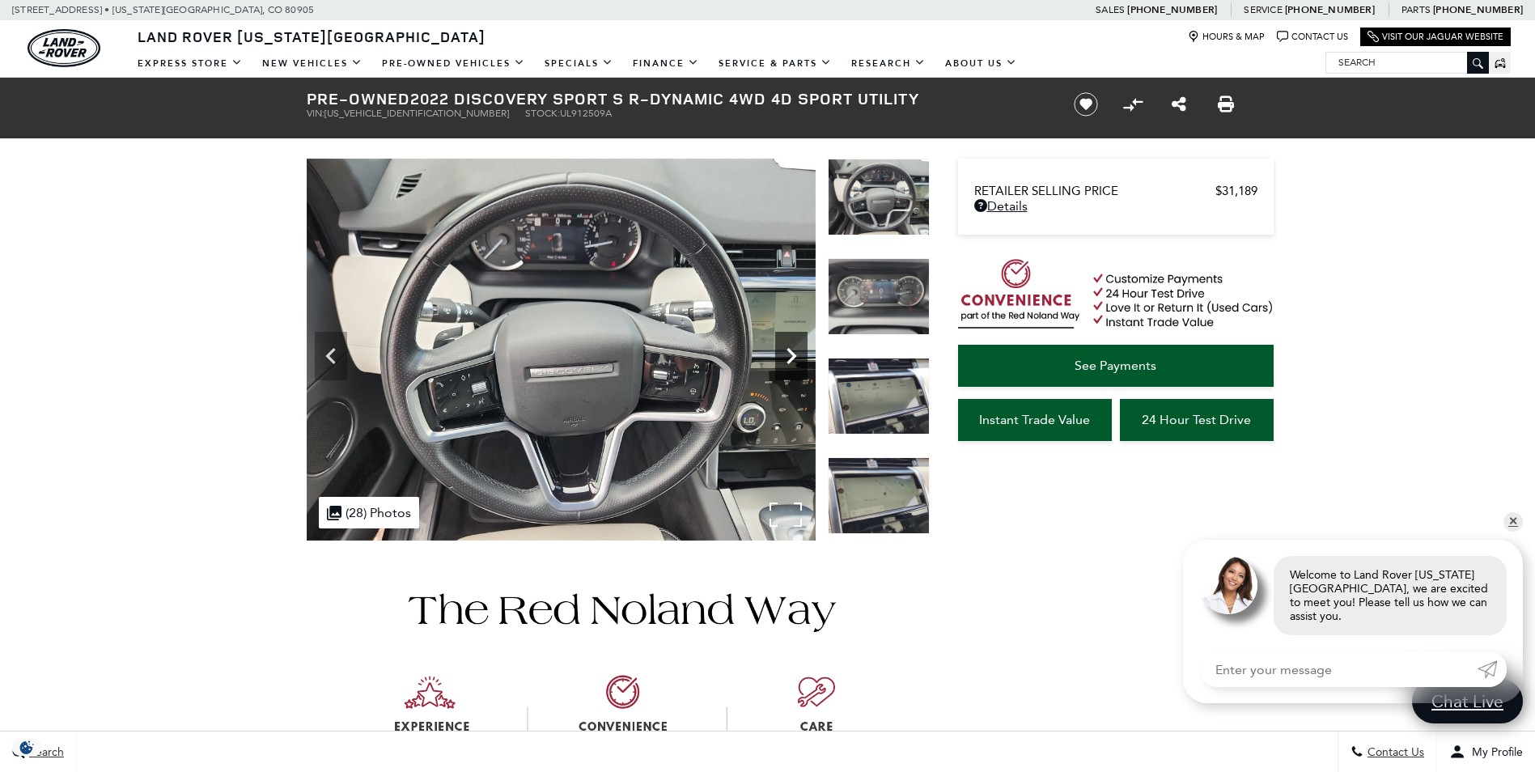
click at [794, 366] on icon "Next" at bounding box center [791, 356] width 32 height 32
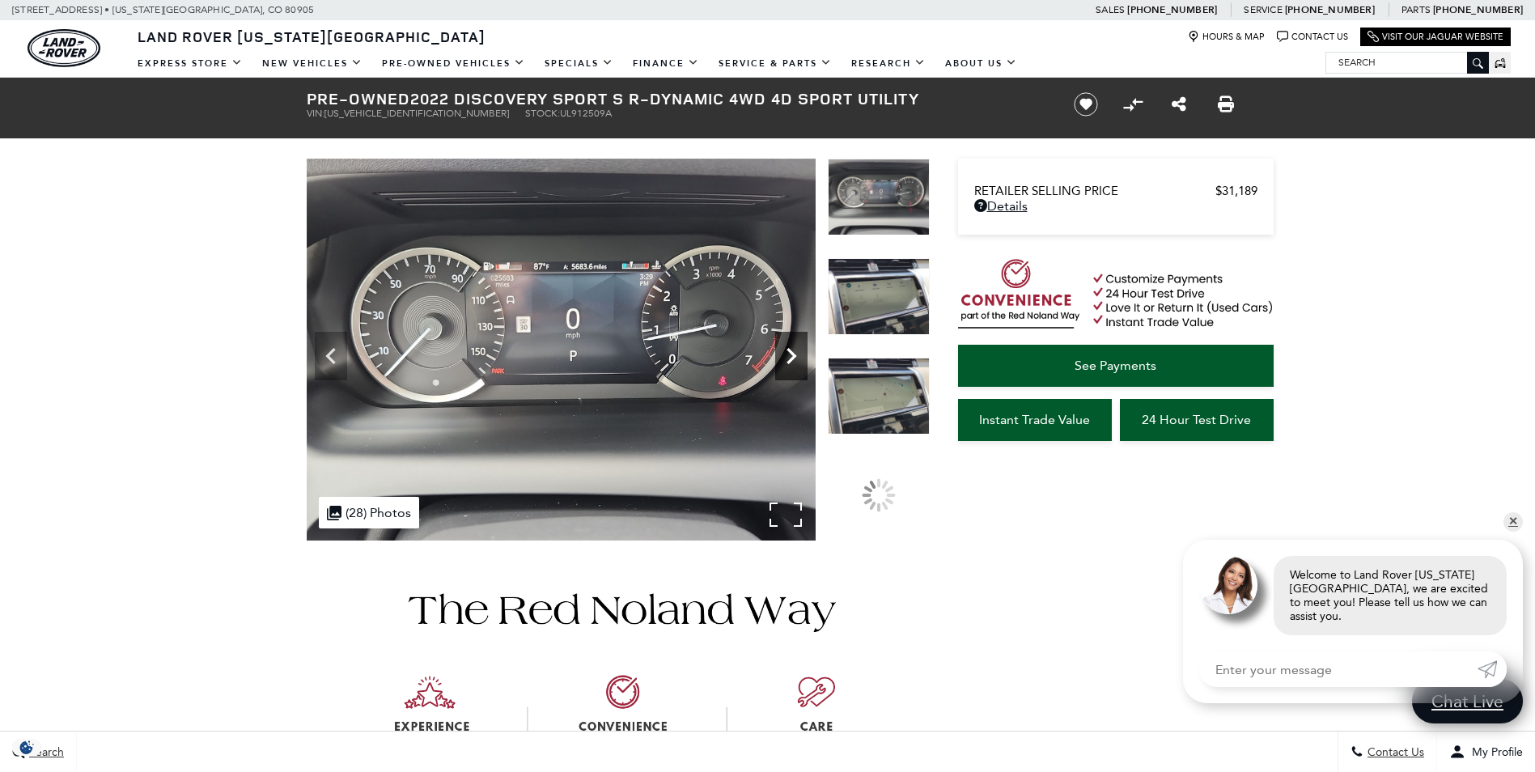
click at [794, 366] on icon "Next" at bounding box center [791, 356] width 32 height 32
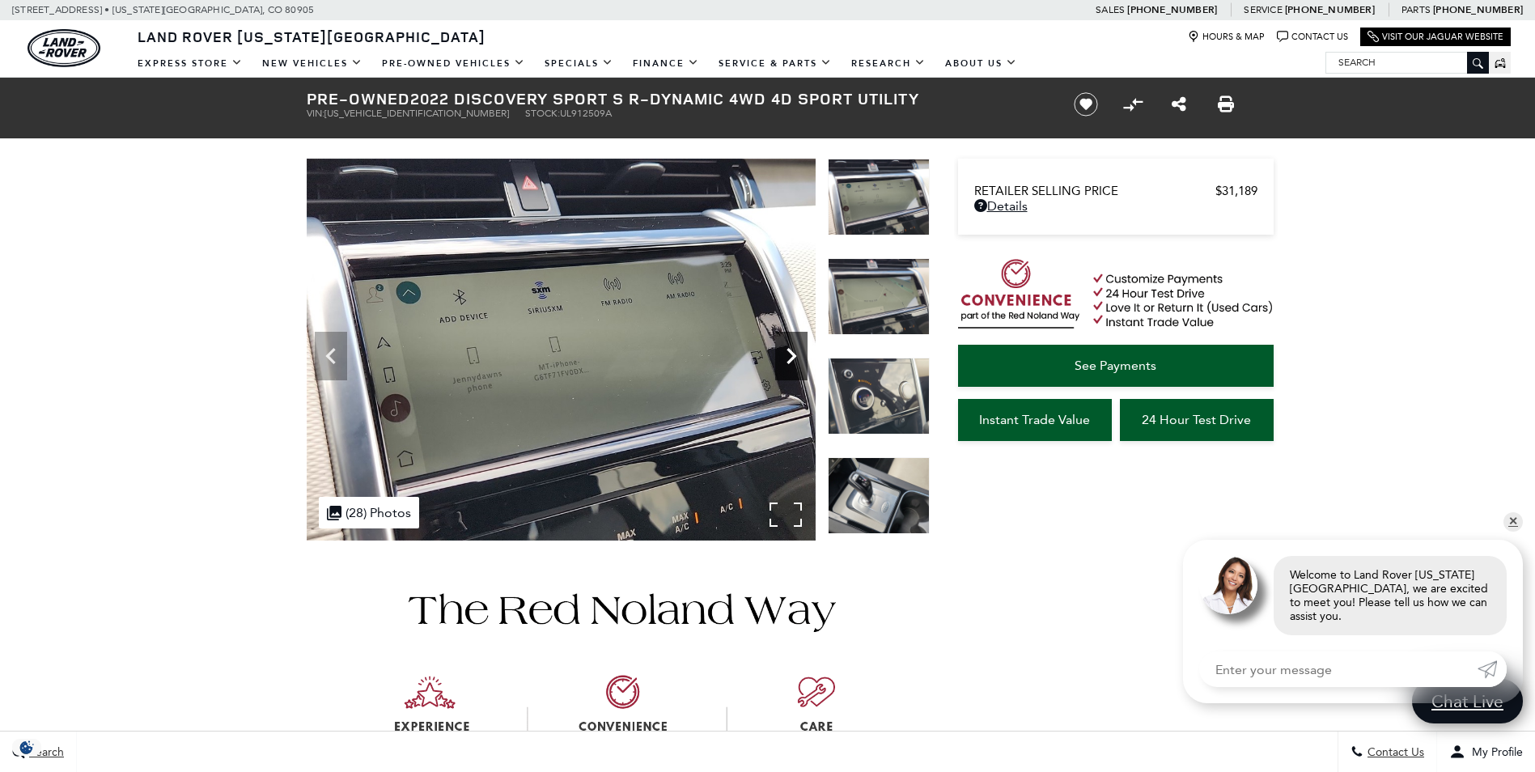
click at [794, 366] on icon "Next" at bounding box center [791, 356] width 32 height 32
